Goal: Information Seeking & Learning: Learn about a topic

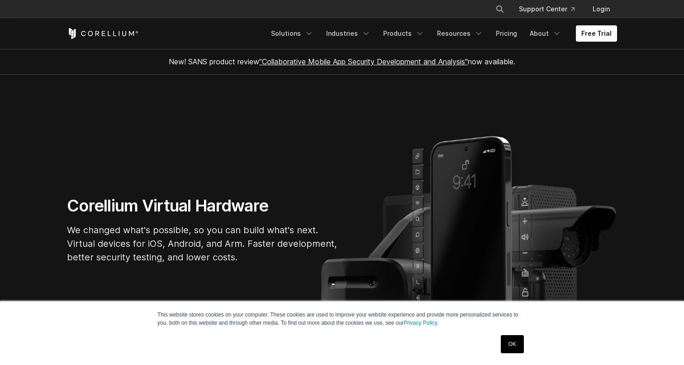
click at [600, 16] on link "Login" at bounding box center [602, 9] width 32 height 16
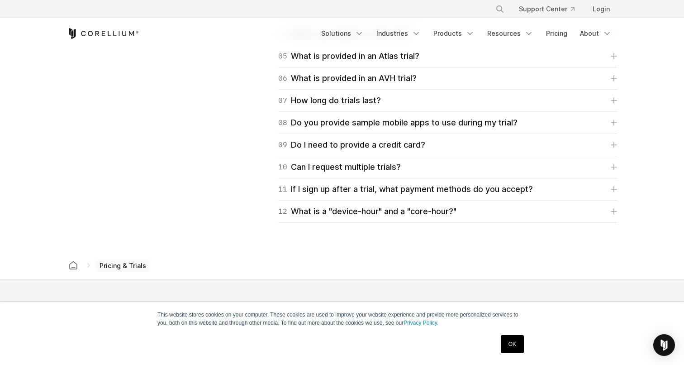
scroll to position [1437, 0]
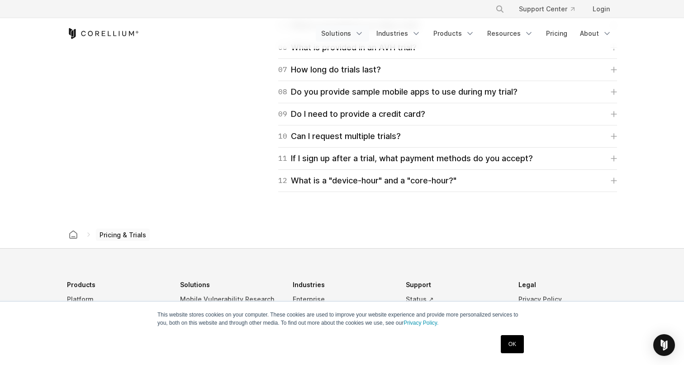
click at [356, 38] on link "Solutions" at bounding box center [342, 33] width 53 height 16
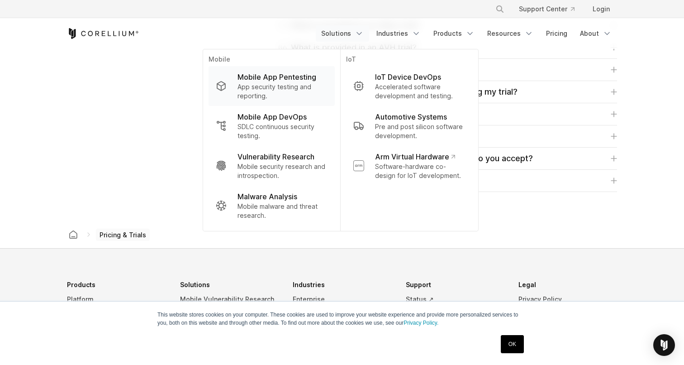
click at [293, 87] on p "App security testing and reporting." at bounding box center [283, 91] width 90 height 18
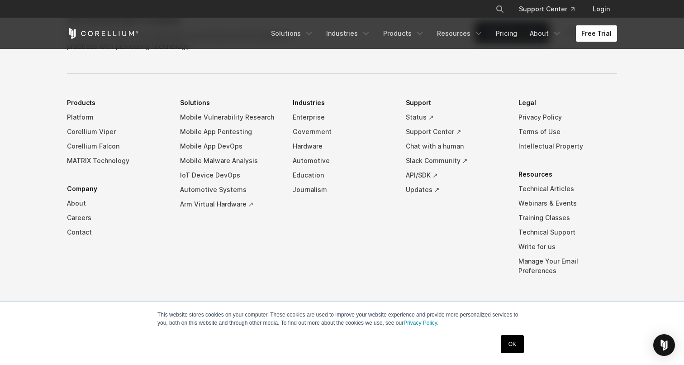
scroll to position [2862, 0]
click at [600, 9] on link "Login" at bounding box center [602, 9] width 32 height 16
click at [598, 30] on link "Free Trial" at bounding box center [596, 33] width 41 height 16
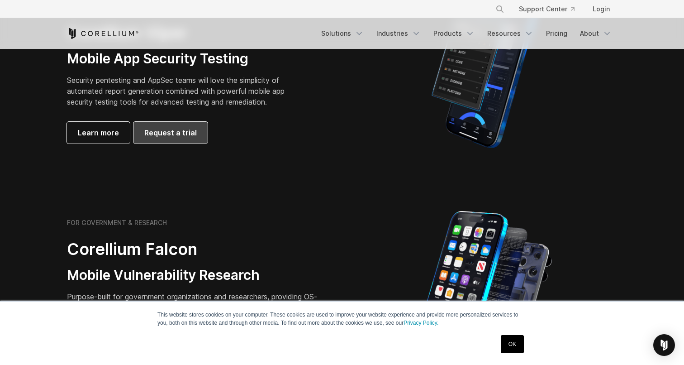
scroll to position [244, 0]
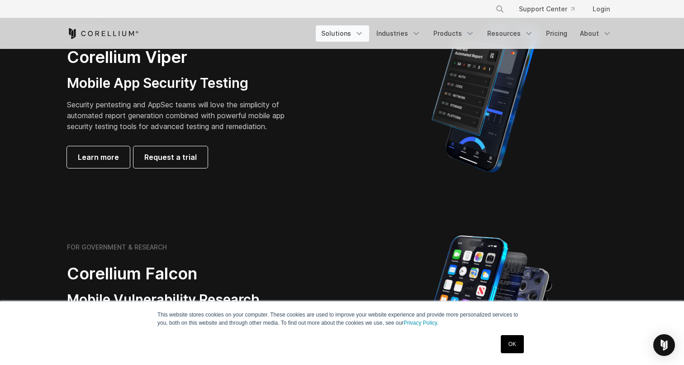
click at [359, 35] on link "Solutions" at bounding box center [342, 33] width 53 height 16
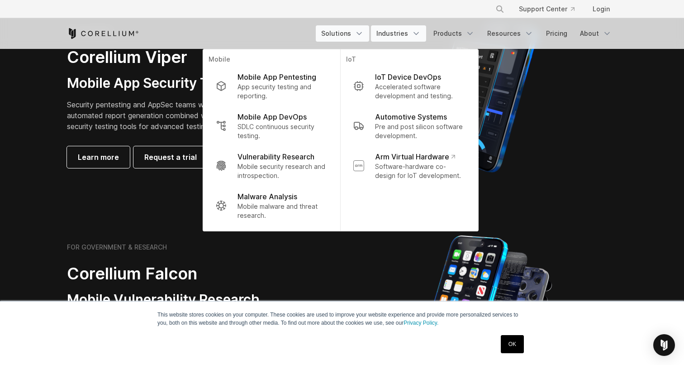
click at [399, 31] on link "Industries" at bounding box center [398, 33] width 55 height 16
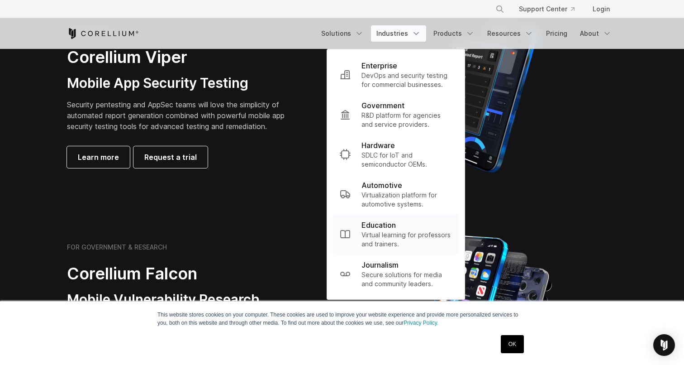
click at [389, 227] on p "Education" at bounding box center [379, 224] width 34 height 11
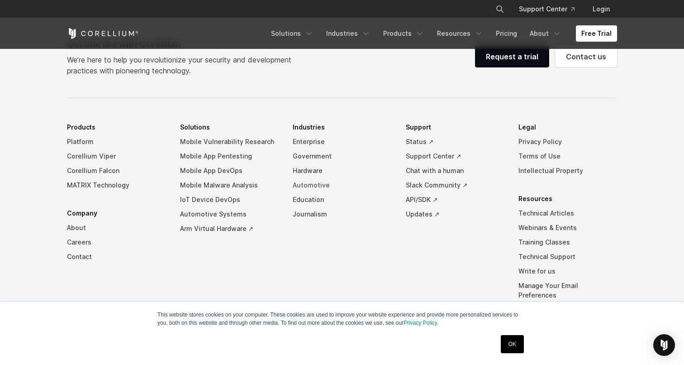
scroll to position [2938, 0]
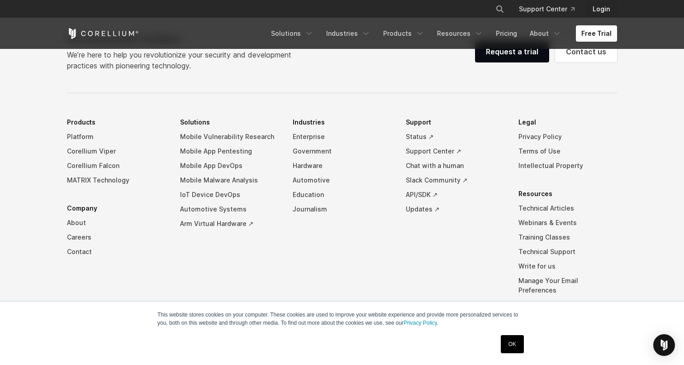
click at [590, 10] on link "Login" at bounding box center [602, 9] width 32 height 16
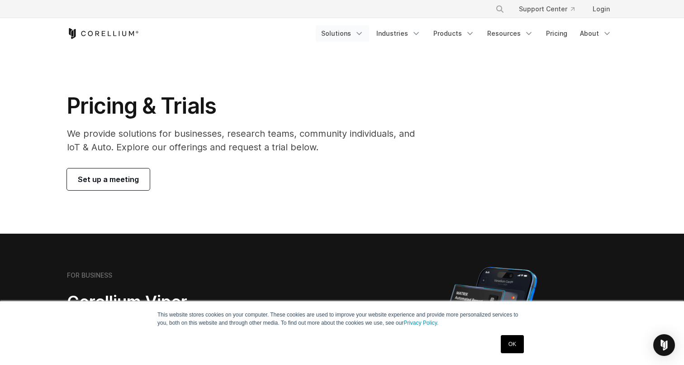
click at [355, 39] on link "Solutions" at bounding box center [342, 33] width 53 height 16
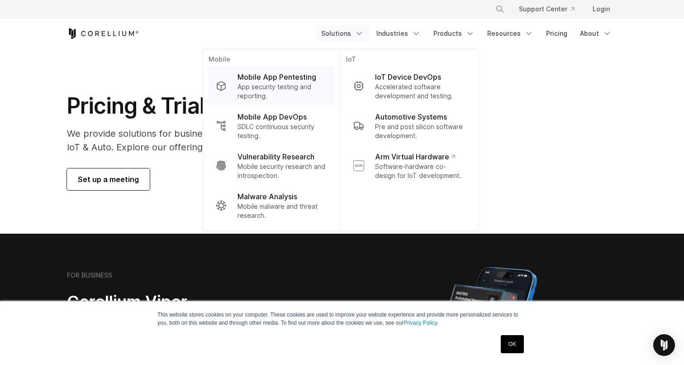
click at [288, 90] on p "App security testing and reporting." at bounding box center [283, 91] width 90 height 18
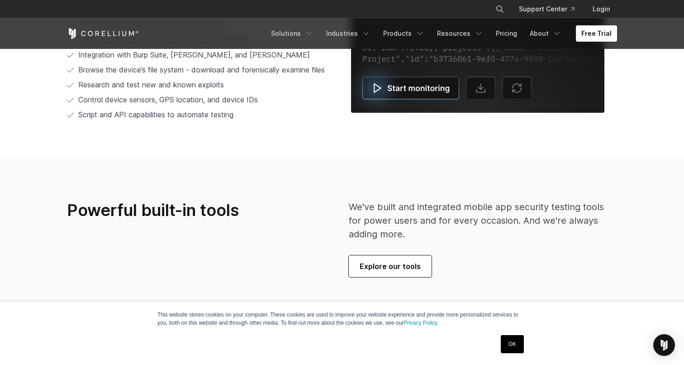
scroll to position [1968, 0]
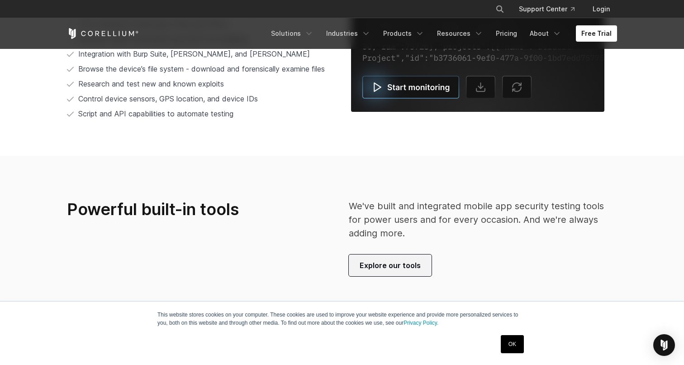
click at [404, 269] on span "Explore our tools" at bounding box center [390, 265] width 61 height 11
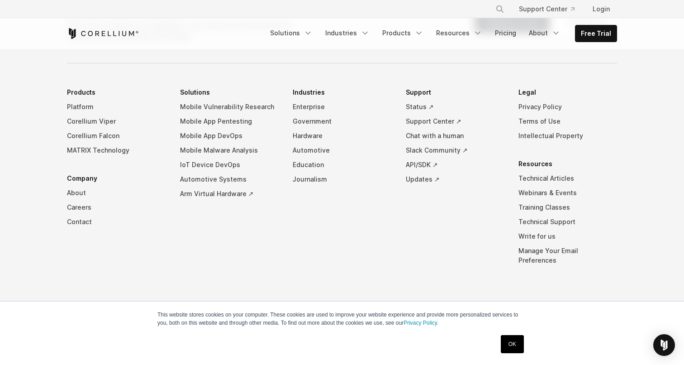
scroll to position [4183, 0]
click at [525, 33] on link "Request a trial" at bounding box center [512, 22] width 74 height 22
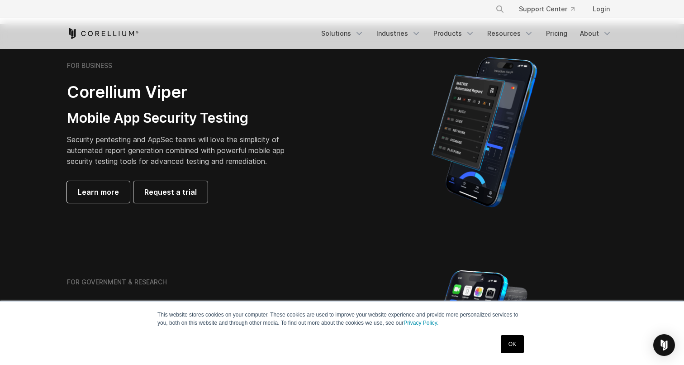
scroll to position [211, 0]
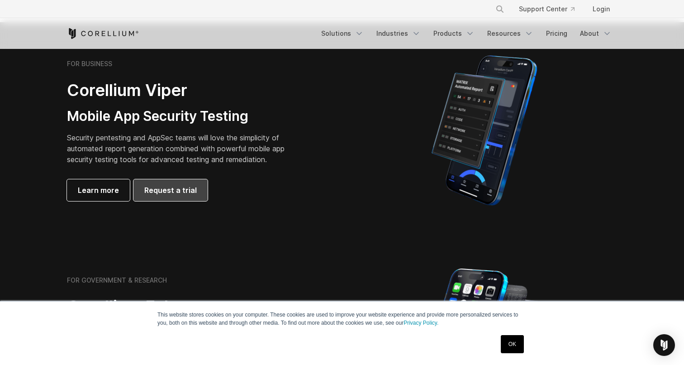
click at [179, 183] on link "Request a trial" at bounding box center [170, 190] width 74 height 22
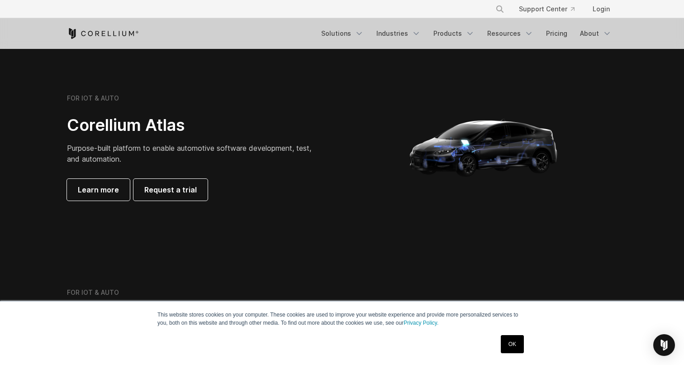
scroll to position [841, 0]
click at [408, 36] on link "Industries" at bounding box center [398, 33] width 55 height 16
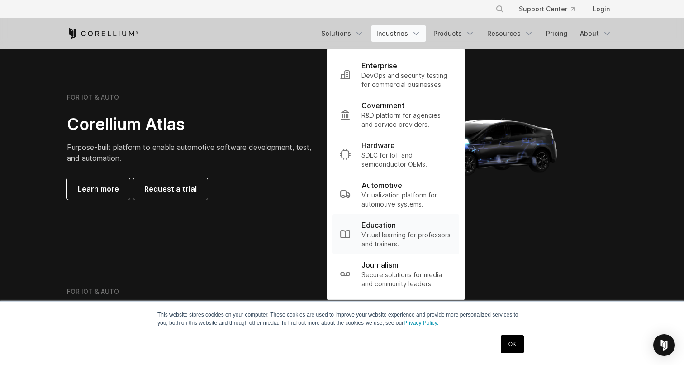
click at [411, 243] on p "Virtual learning for professors and trainers." at bounding box center [407, 239] width 90 height 18
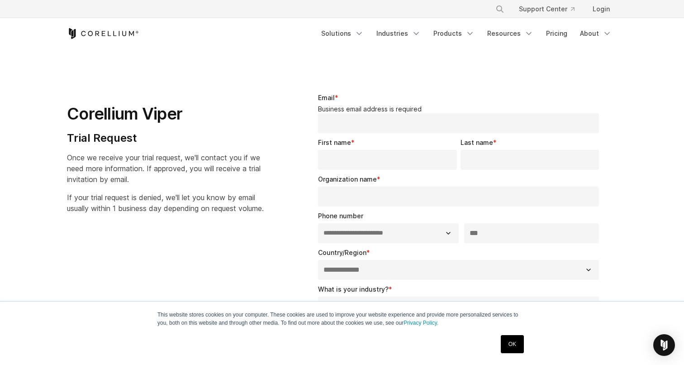
select select "**"
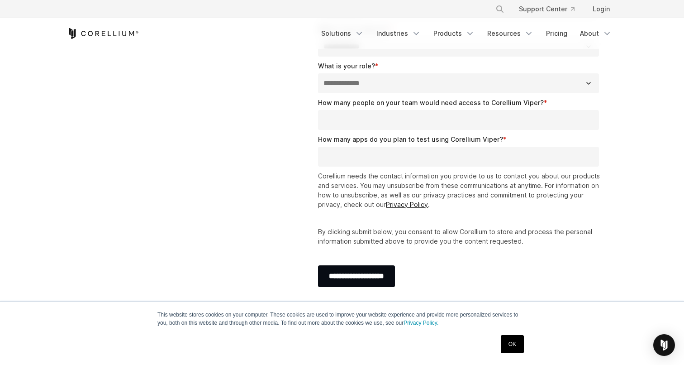
scroll to position [251, 0]
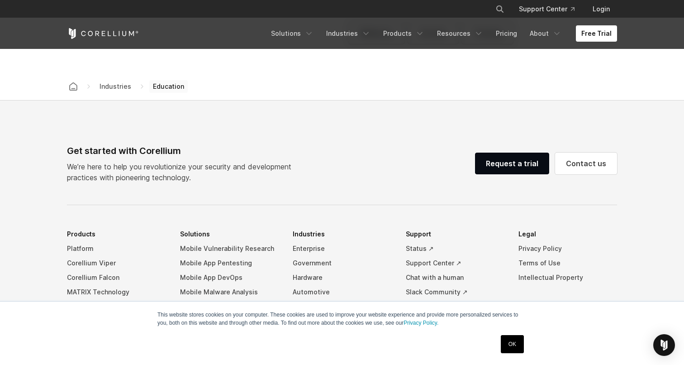
scroll to position [2841, 0]
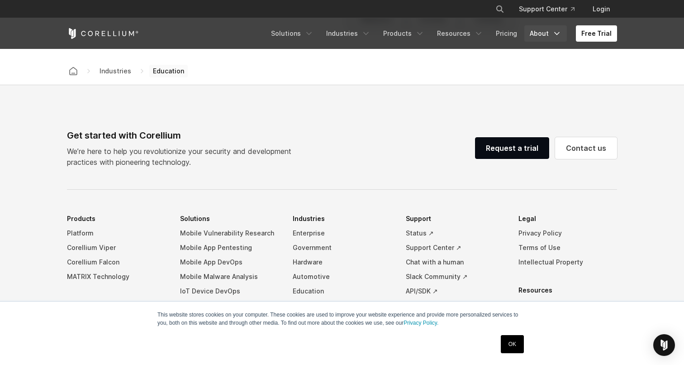
click at [543, 37] on link "About" at bounding box center [545, 33] width 43 height 16
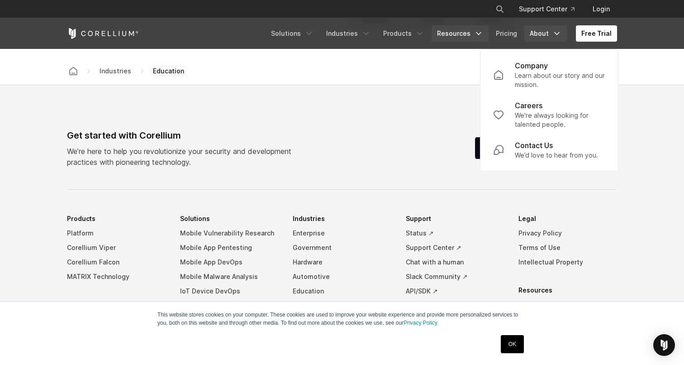
click at [468, 32] on link "Resources" at bounding box center [460, 33] width 57 height 16
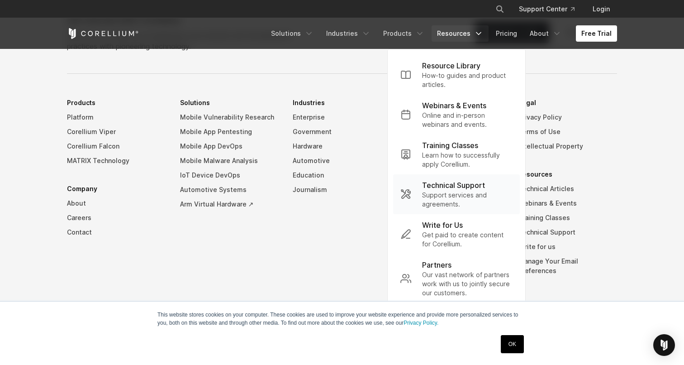
scroll to position [2957, 0]
click at [404, 33] on link "Products" at bounding box center [404, 33] width 52 height 16
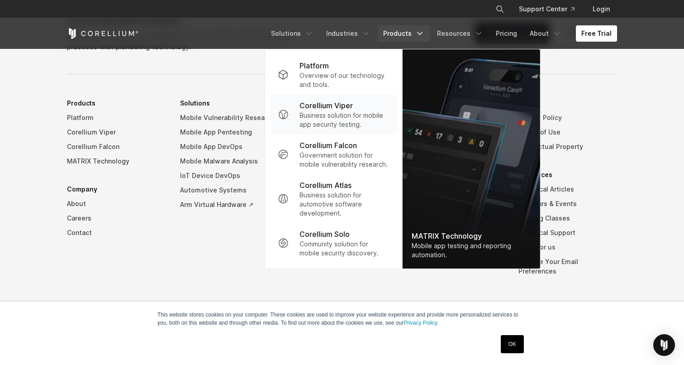
click at [351, 126] on p "Business solution for mobile app security testing." at bounding box center [345, 120] width 90 height 18
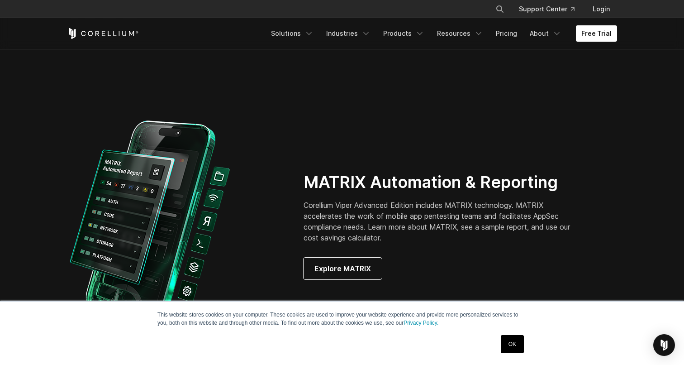
scroll to position [782, 0]
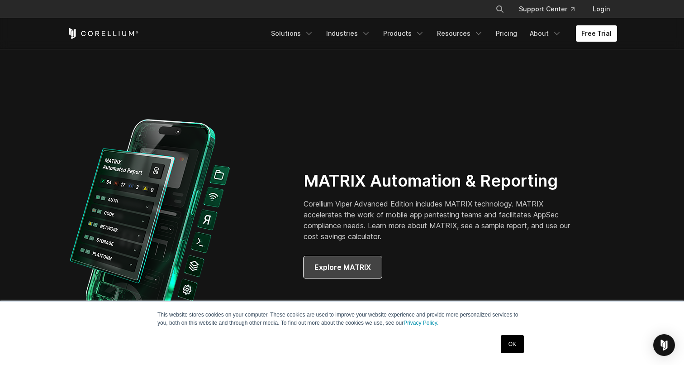
click at [337, 268] on span "Explore MATRIX" at bounding box center [342, 267] width 57 height 11
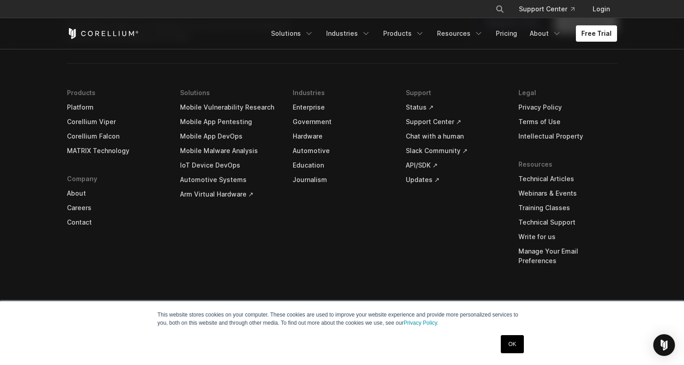
scroll to position [3470, 0]
click at [330, 33] on link "Industries" at bounding box center [348, 33] width 55 height 16
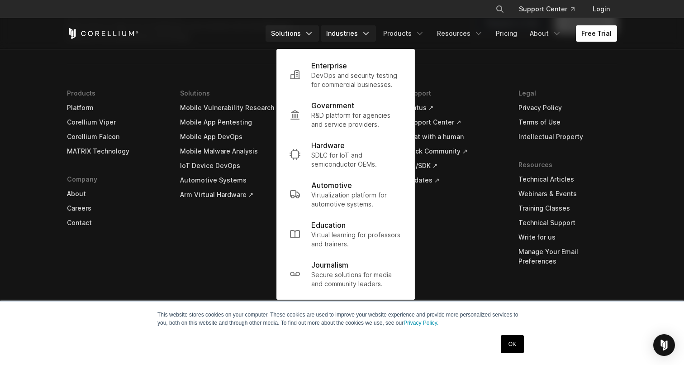
click at [311, 31] on link "Solutions" at bounding box center [292, 33] width 53 height 16
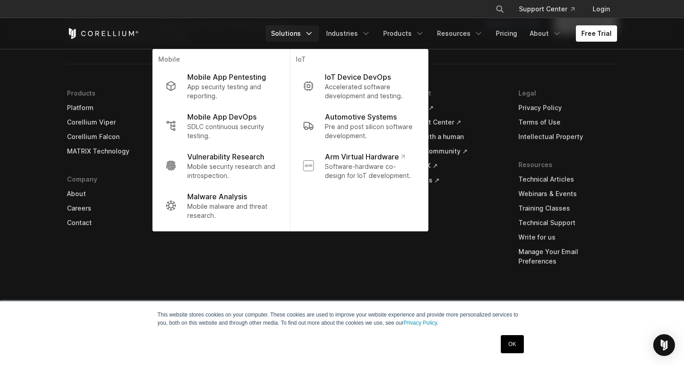
click at [327, 254] on li "Industries Enterprise Government Hardware Automotive Education Journalism" at bounding box center [342, 184] width 99 height 196
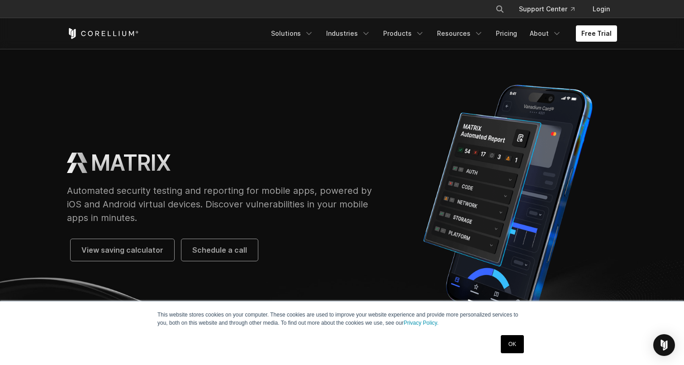
scroll to position [0, 0]
click at [86, 33] on icon "Corellium Home" at bounding box center [103, 33] width 72 height 11
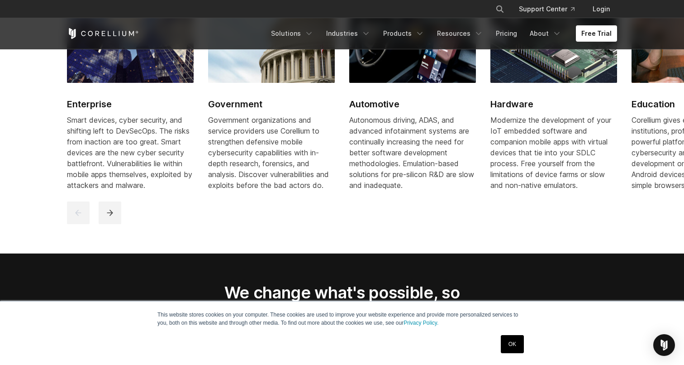
scroll to position [1189, 0]
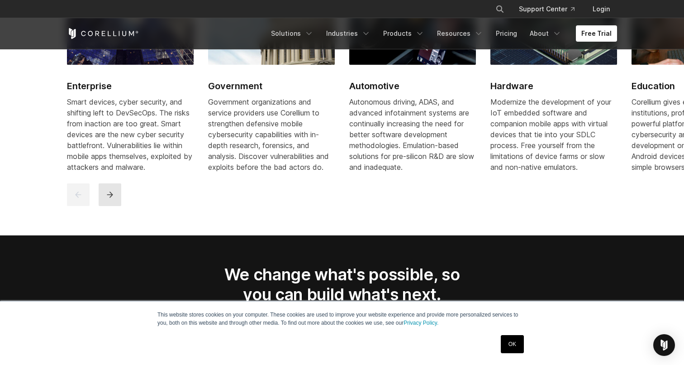
click at [107, 199] on icon "next" at bounding box center [109, 194] width 9 height 9
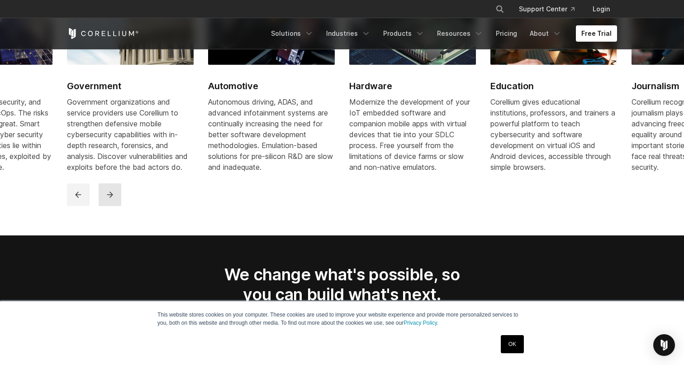
click at [107, 199] on icon "next" at bounding box center [109, 194] width 9 height 9
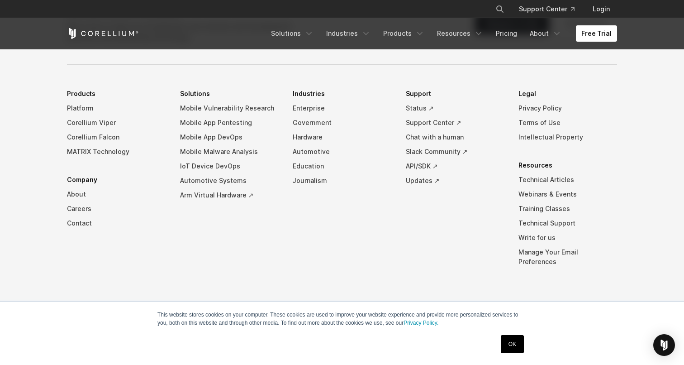
scroll to position [2131, 0]
click at [297, 35] on link "Solutions" at bounding box center [292, 33] width 53 height 16
